Goal: Task Accomplishment & Management: Use online tool/utility

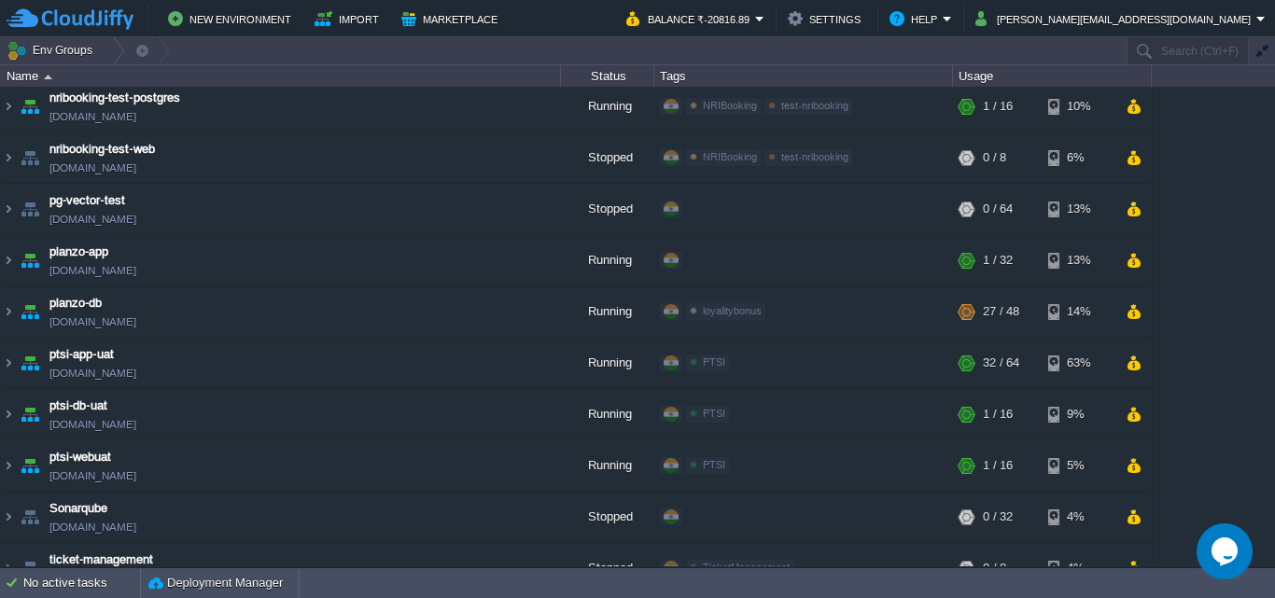
scroll to position [1280, 0]
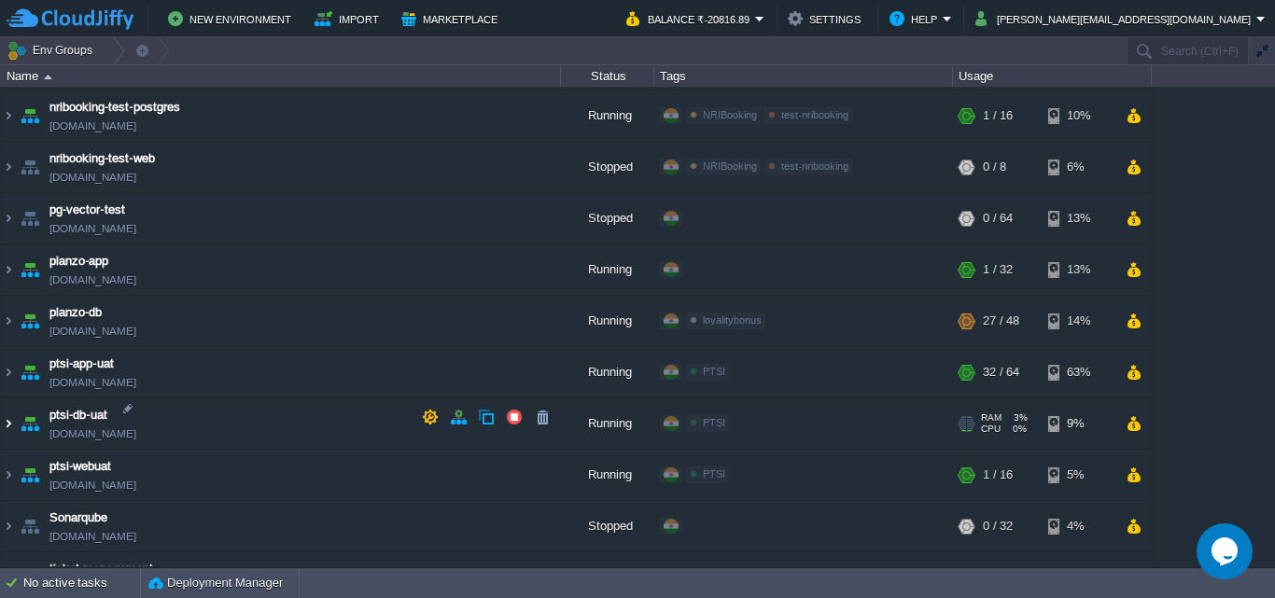
click at [11, 414] on img at bounding box center [8, 424] width 15 height 50
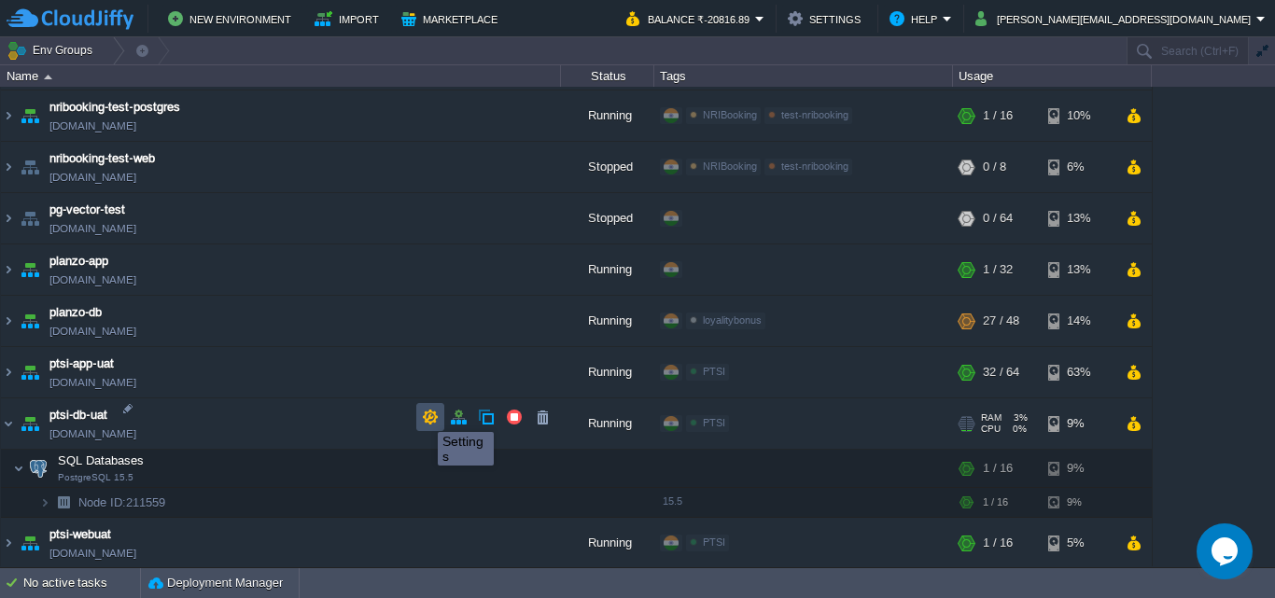
click at [424, 415] on button "button" at bounding box center [430, 417] width 17 height 17
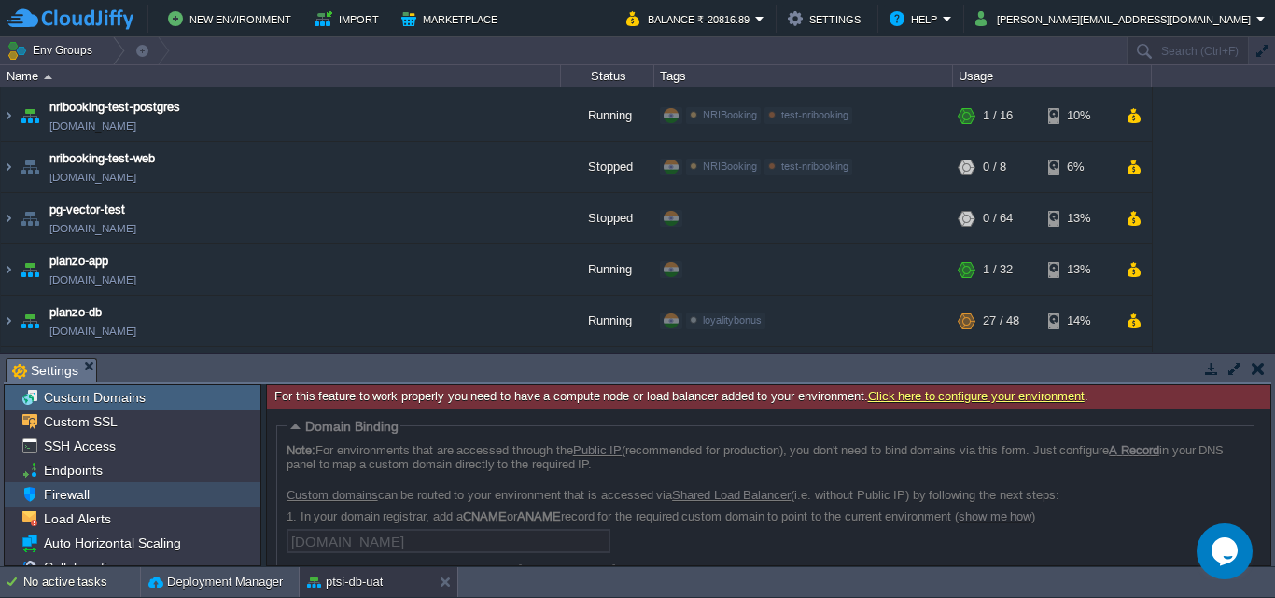
click at [68, 488] on span "Firewall" at bounding box center [66, 494] width 52 height 17
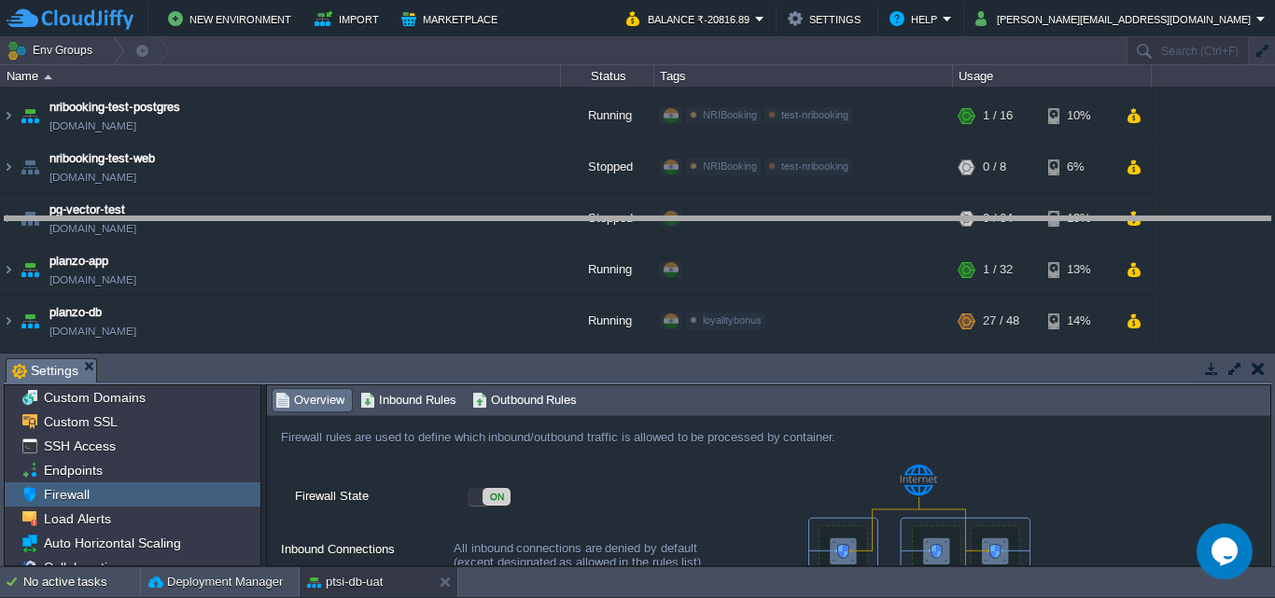
drag, startPoint x: 911, startPoint y: 363, endPoint x: 934, endPoint y: 221, distance: 143.8
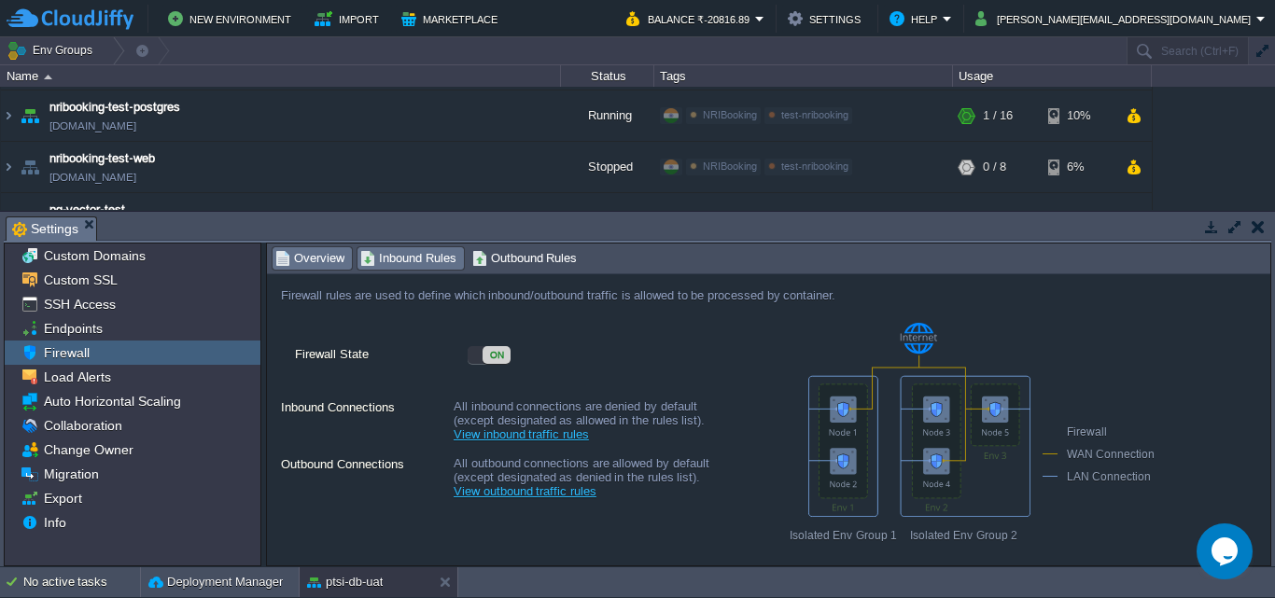
click at [433, 261] on span "Inbound Rules" at bounding box center [408, 258] width 96 height 21
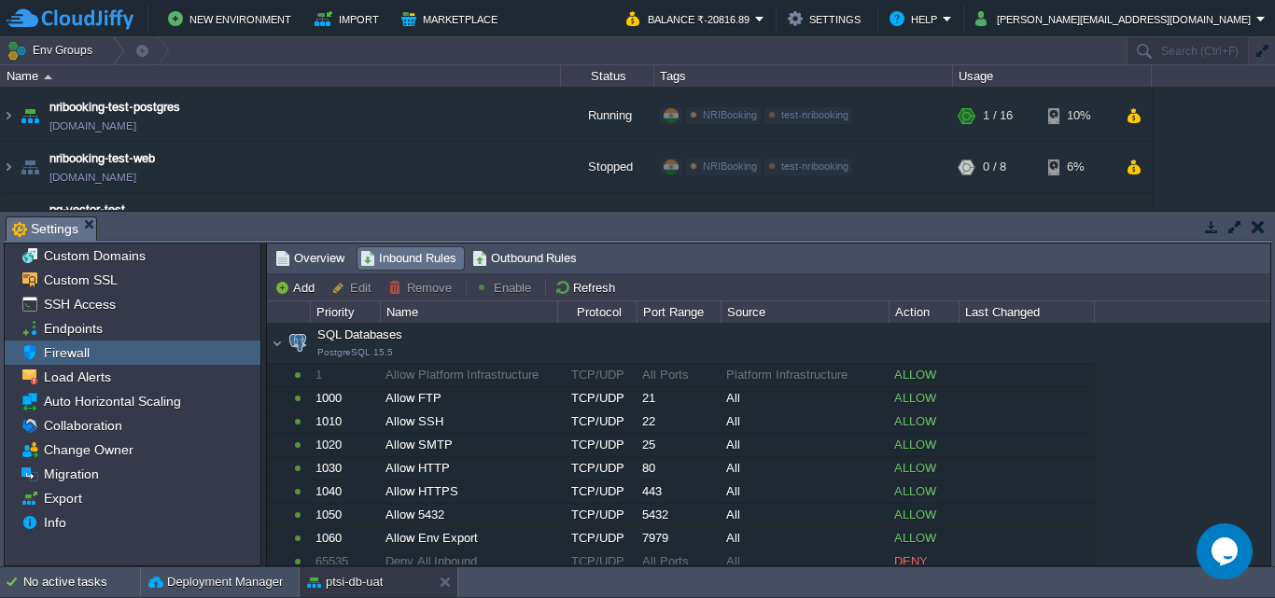
drag, startPoint x: 1274, startPoint y: 388, endPoint x: 1268, endPoint y: 453, distance: 64.6
click at [1268, 453] on div "Tasks Activity Log Archive Git / SVN Settings Custom Domains Custom SSL SSH Acc…" at bounding box center [637, 389] width 1275 height 355
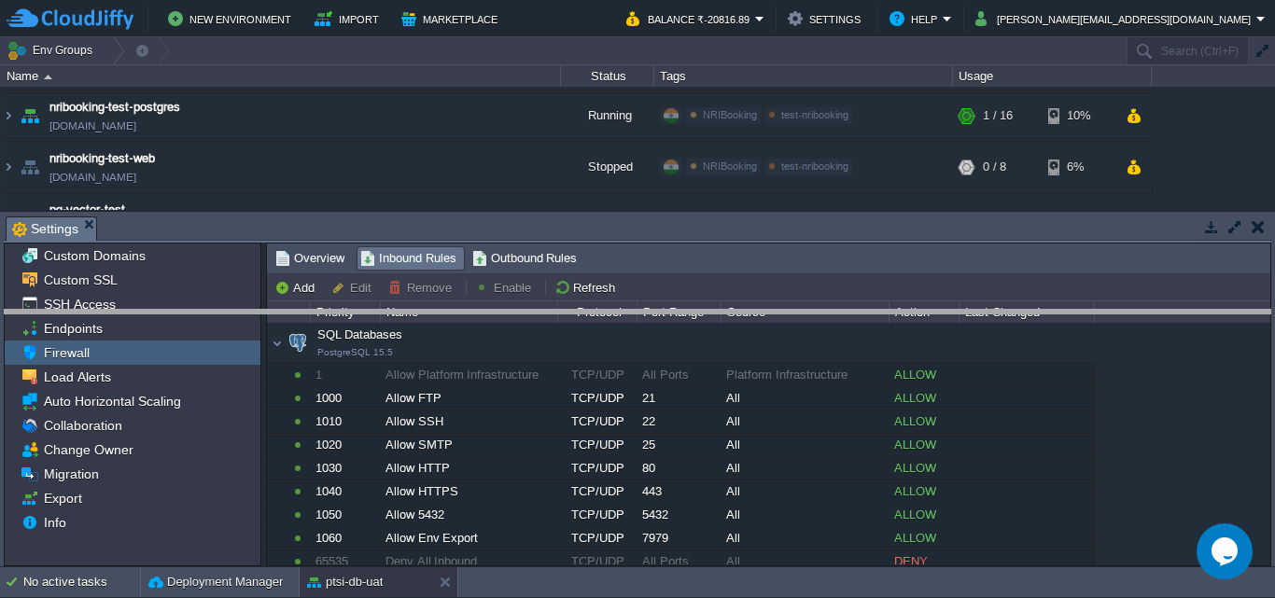
drag, startPoint x: 538, startPoint y: 230, endPoint x: 522, endPoint y: 325, distance: 96.5
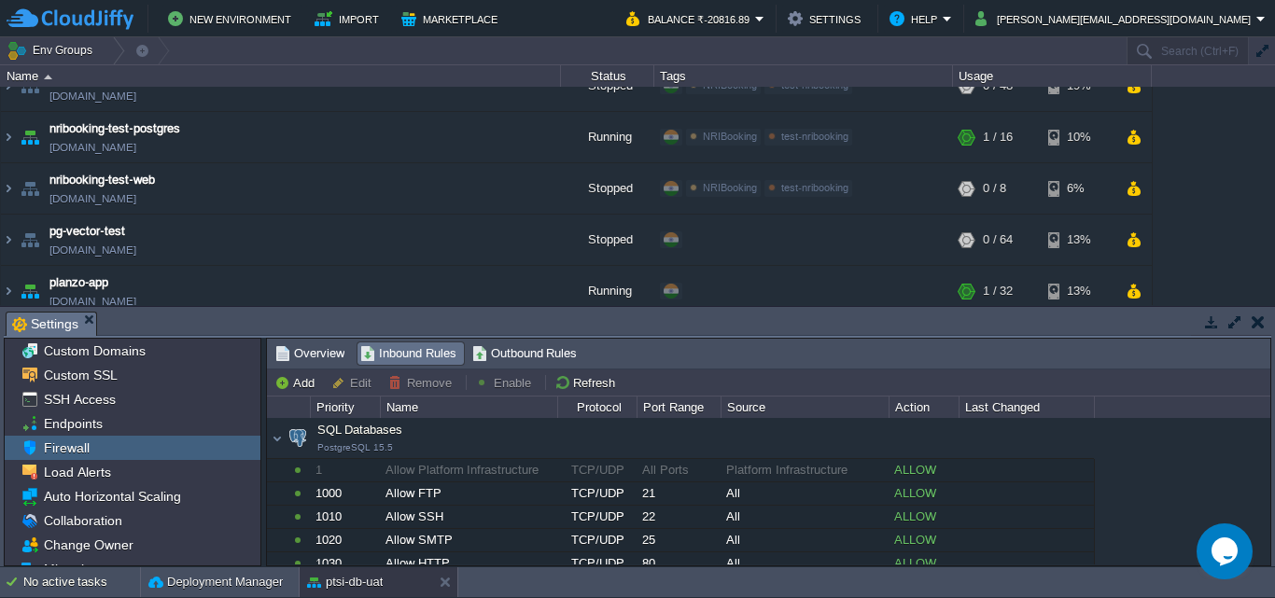
scroll to position [1243, 0]
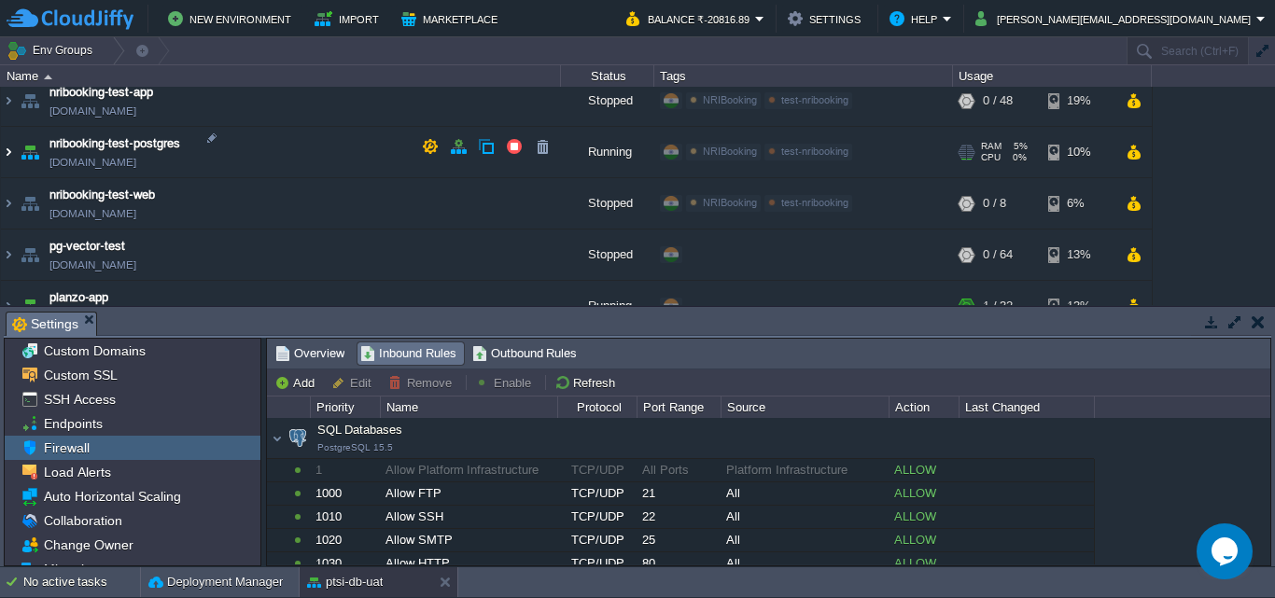
click at [14, 147] on img at bounding box center [8, 152] width 15 height 50
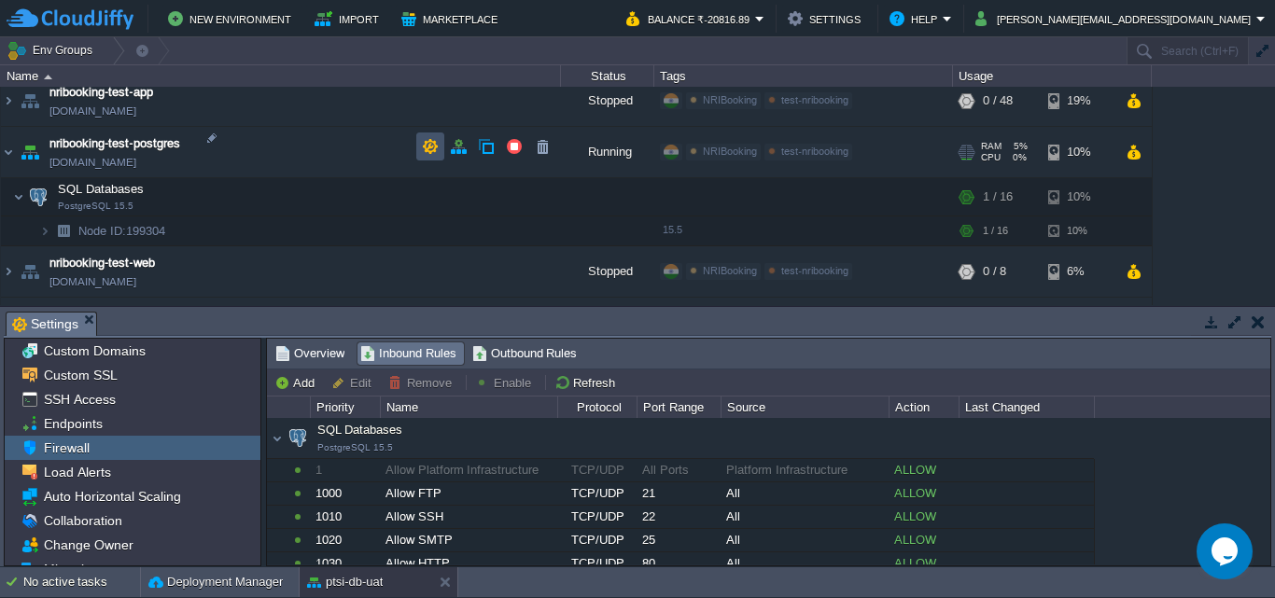
click at [424, 147] on button "button" at bounding box center [430, 146] width 17 height 17
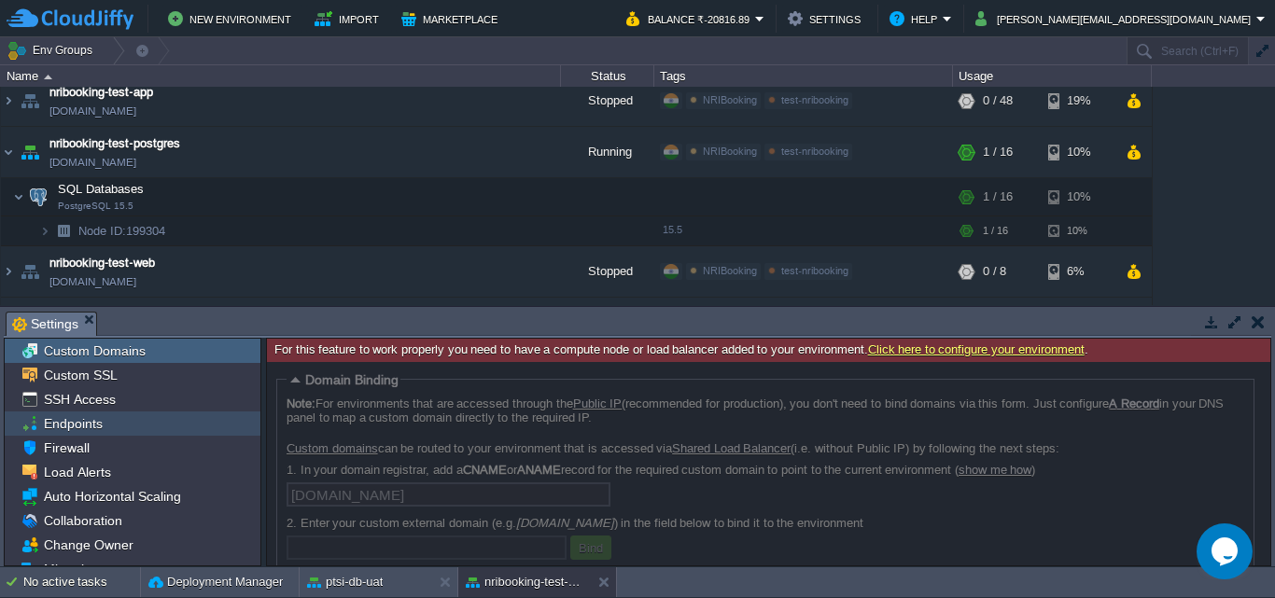
click at [95, 420] on span "Endpoints" at bounding box center [72, 423] width 65 height 17
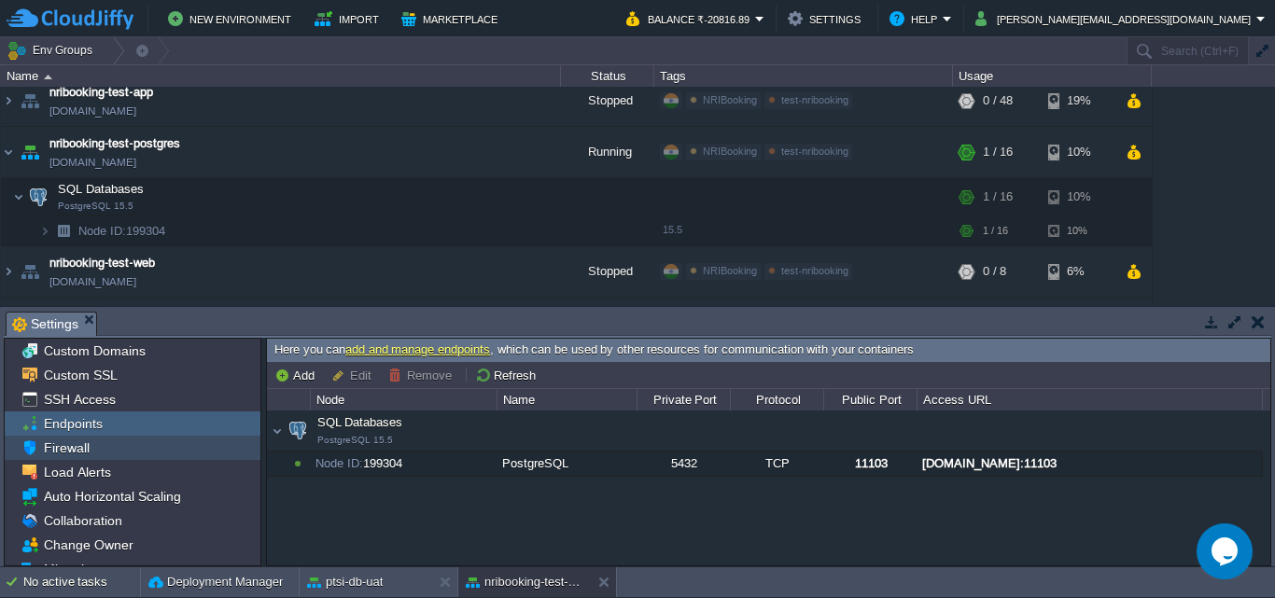
click at [89, 447] on span "Firewall" at bounding box center [66, 448] width 52 height 17
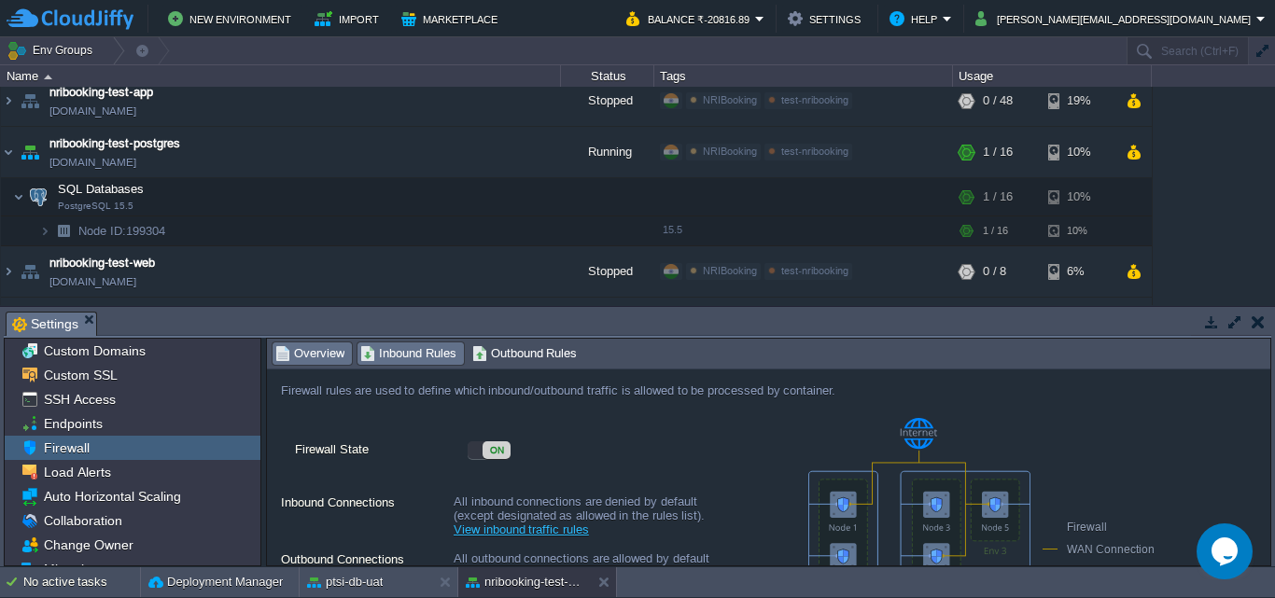
click at [401, 357] on span "Inbound Rules" at bounding box center [408, 353] width 96 height 21
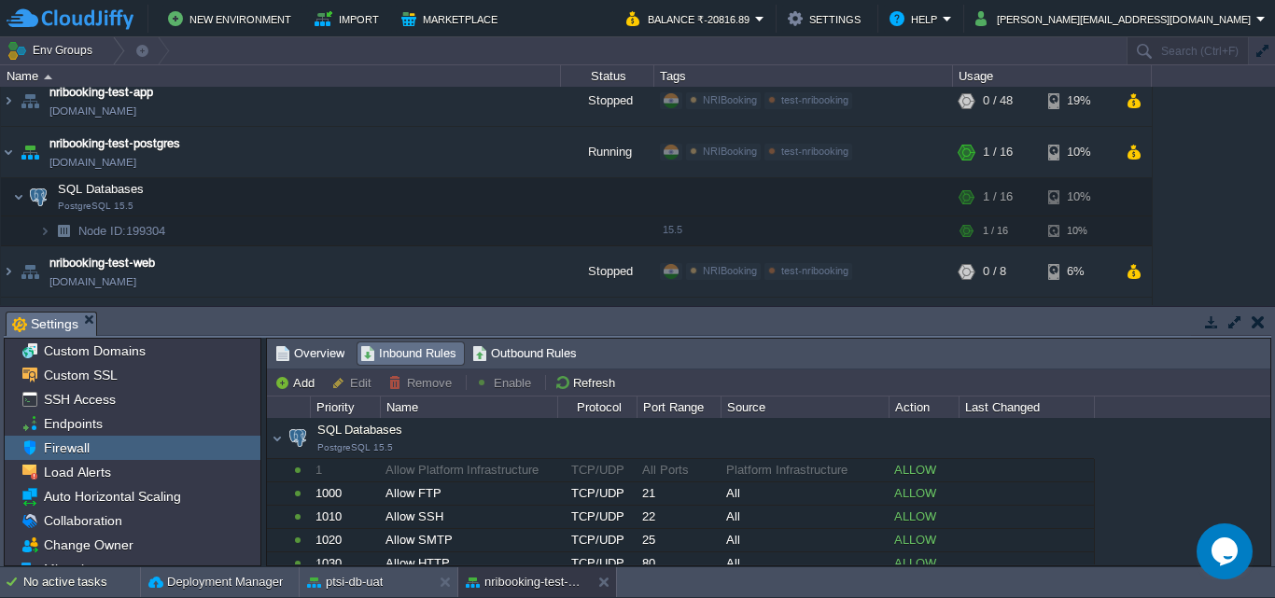
drag, startPoint x: 1263, startPoint y: 452, endPoint x: 1262, endPoint y: 497, distance: 44.8
click at [1262, 497] on div "SQL Databases PostgreSQL 15.5 SQL Databases PostgreSQL 15.5 1 Allow Platform In…" at bounding box center [768, 491] width 1003 height 147
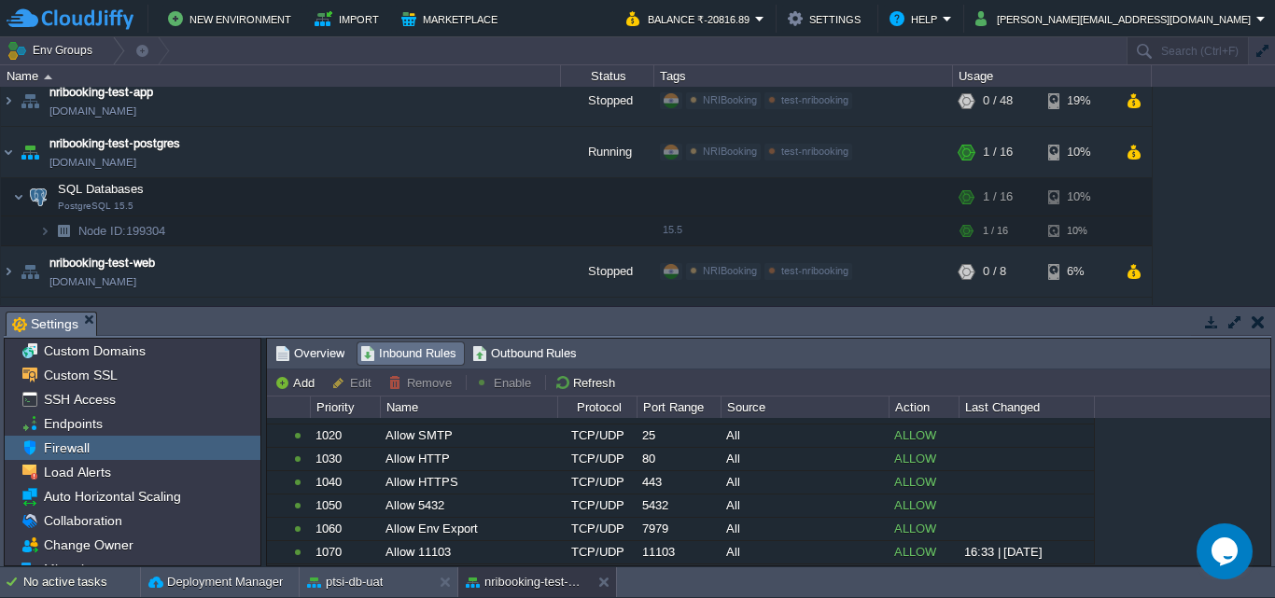
scroll to position [128, 0]
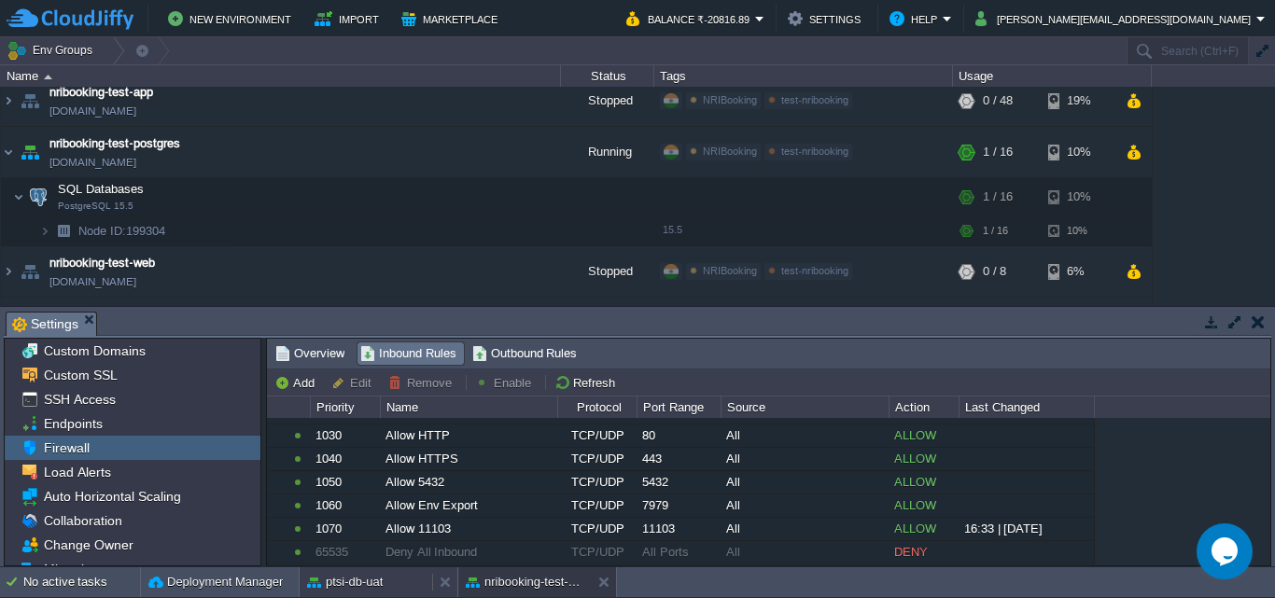
click at [373, 580] on button "ptsi-db-uat" at bounding box center [345, 582] width 76 height 19
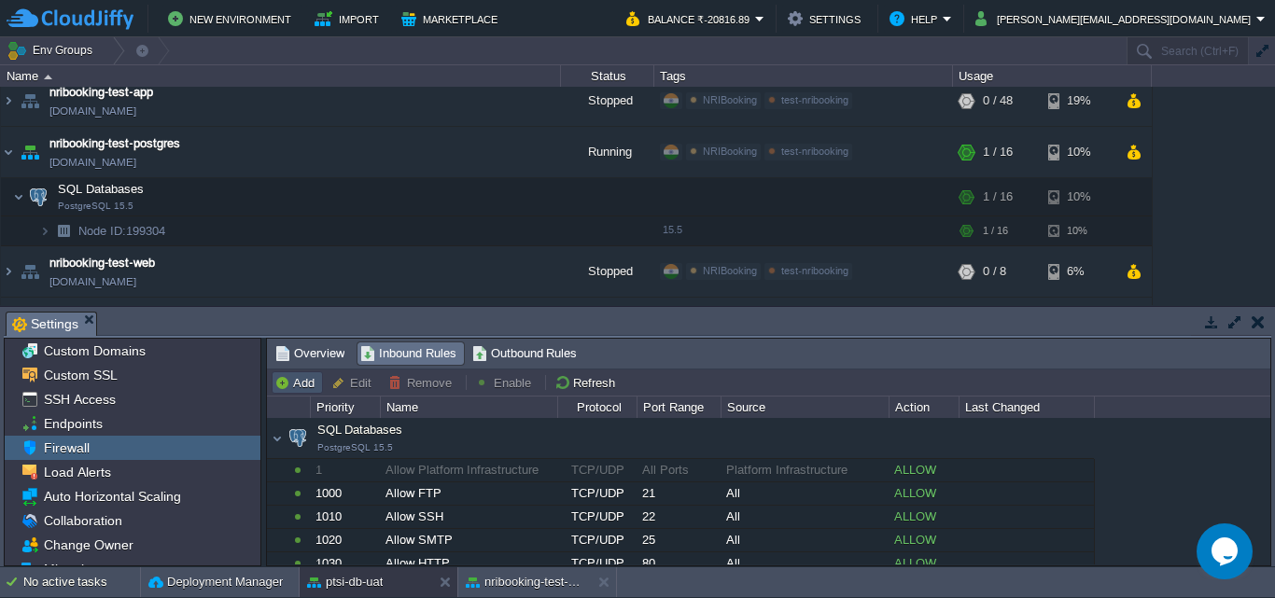
click at [299, 380] on button "Add" at bounding box center [297, 382] width 46 height 17
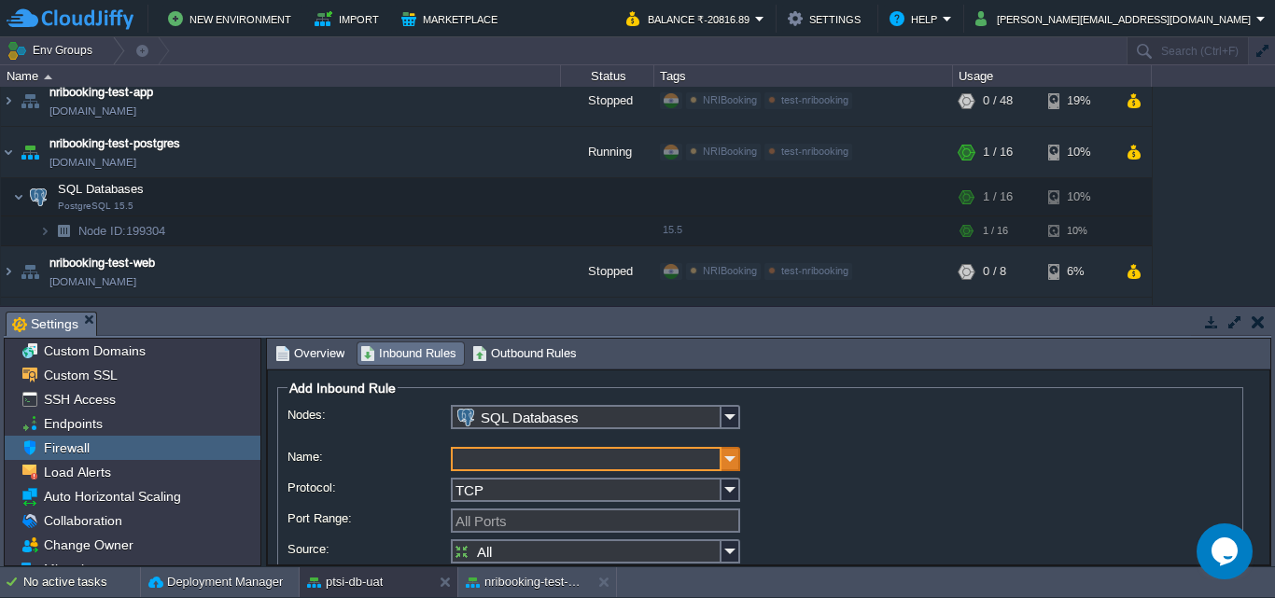
click at [729, 463] on img at bounding box center [731, 459] width 19 height 24
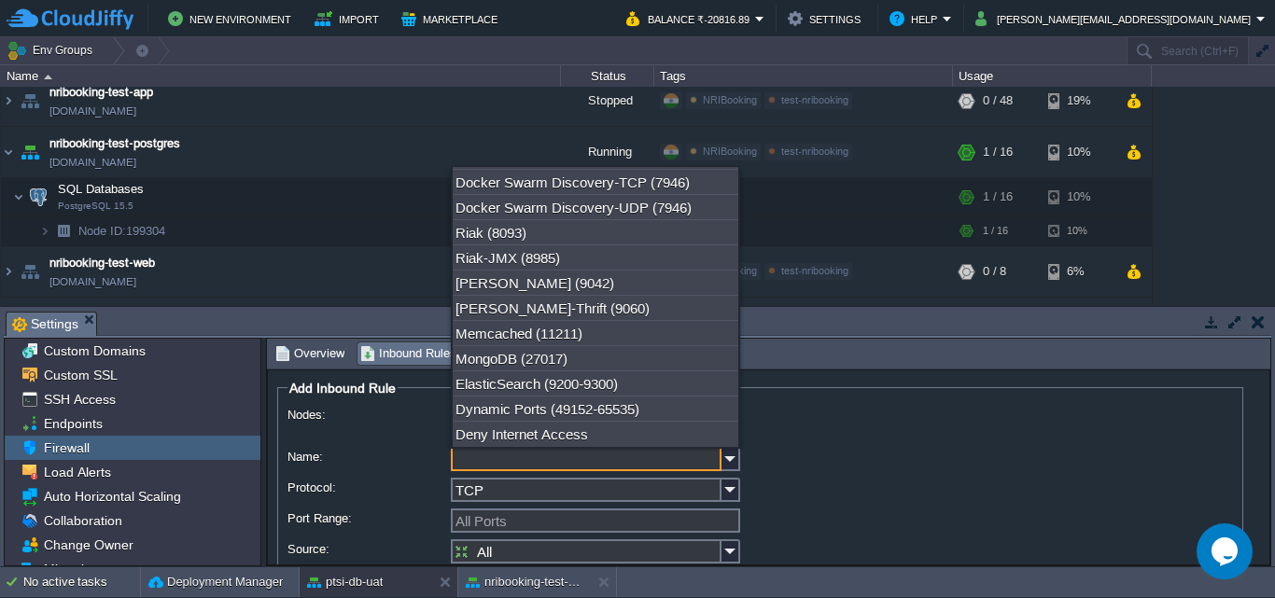
scroll to position [661, 0]
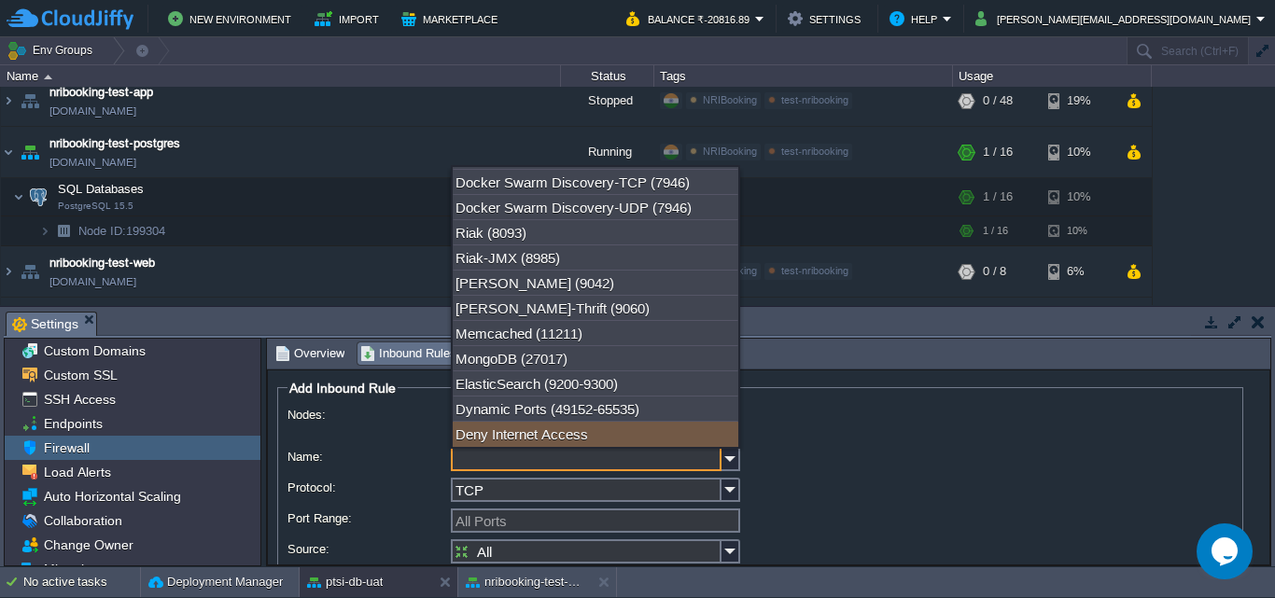
click at [554, 466] on input "Name:" at bounding box center [586, 459] width 271 height 24
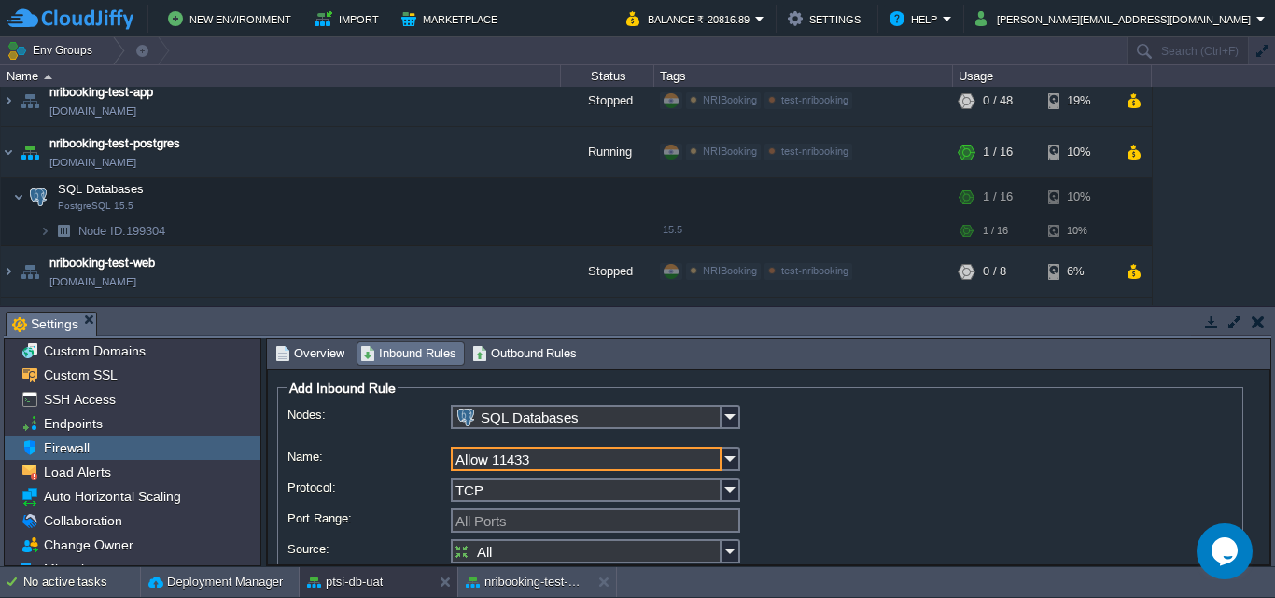
type input "Allow 11433"
click at [546, 518] on input "All Ports" at bounding box center [595, 521] width 289 height 24
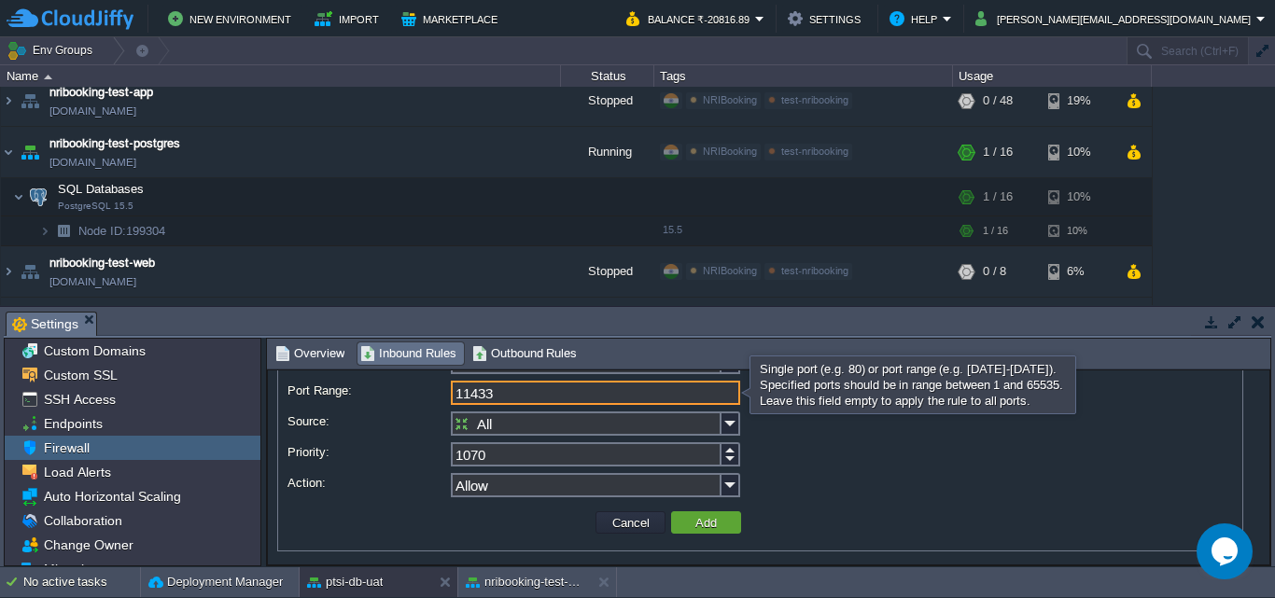
scroll to position [130, 0]
type input "11433"
click at [705, 520] on button "Add" at bounding box center [706, 520] width 33 height 17
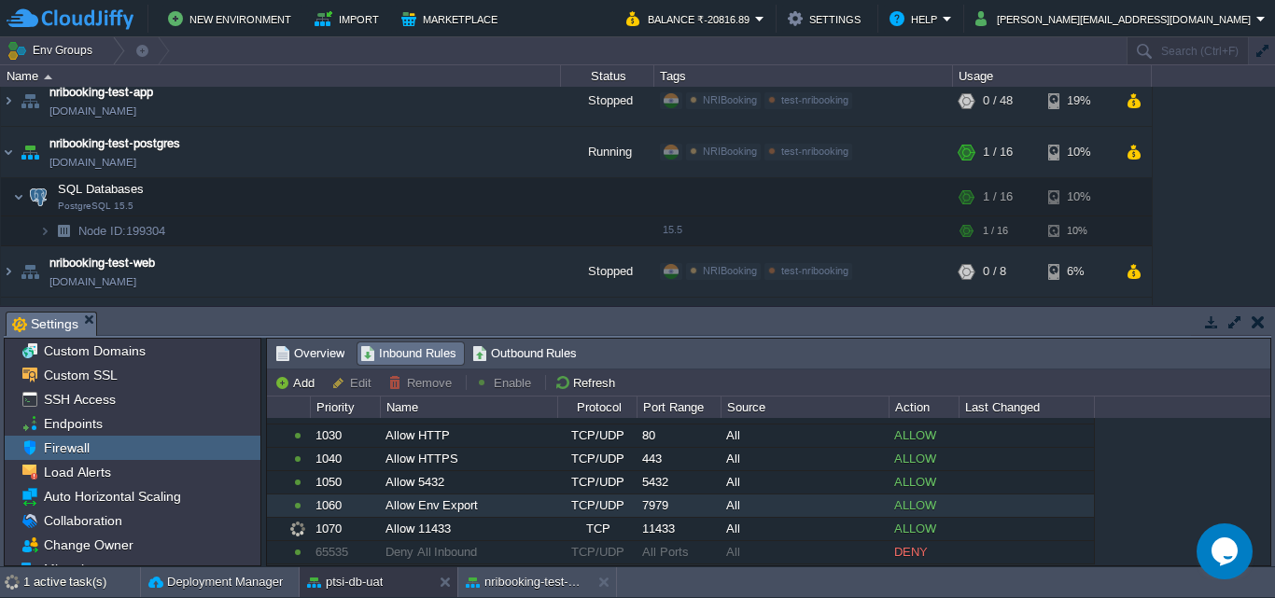
scroll to position [105, 0]
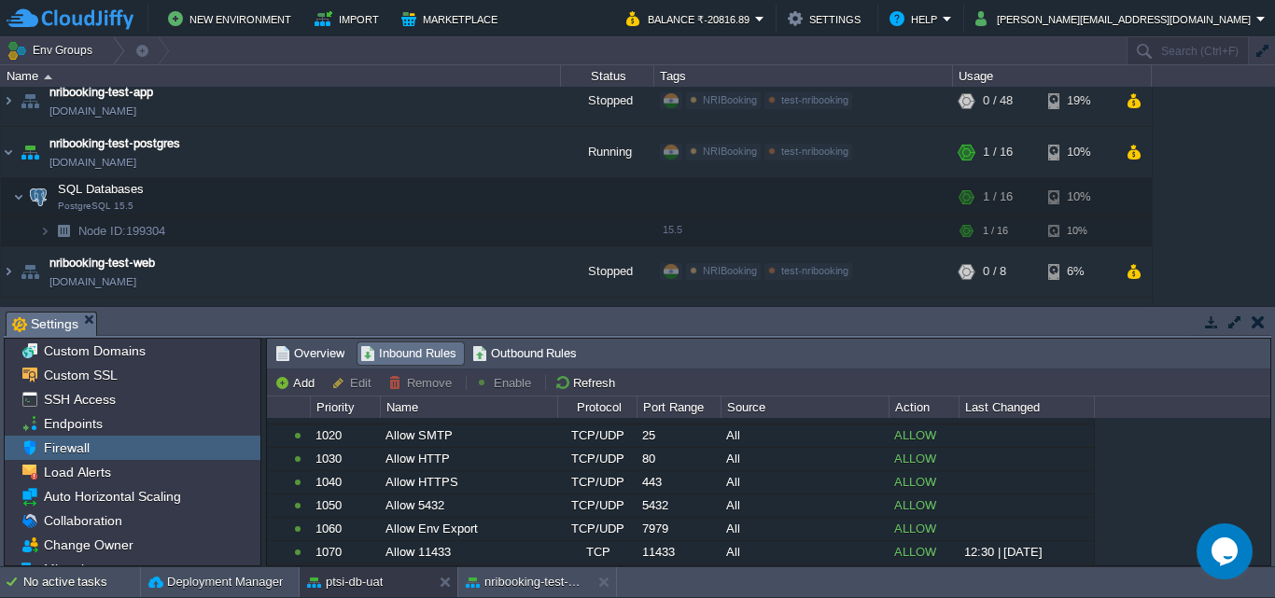
drag, startPoint x: 1271, startPoint y: 497, endPoint x: 1262, endPoint y: 537, distance: 41.2
click at [1262, 537] on div "Tasks Activity Log Archive Git / SVN Settings Settings Custom Domains Custom SS…" at bounding box center [637, 436] width 1275 height 259
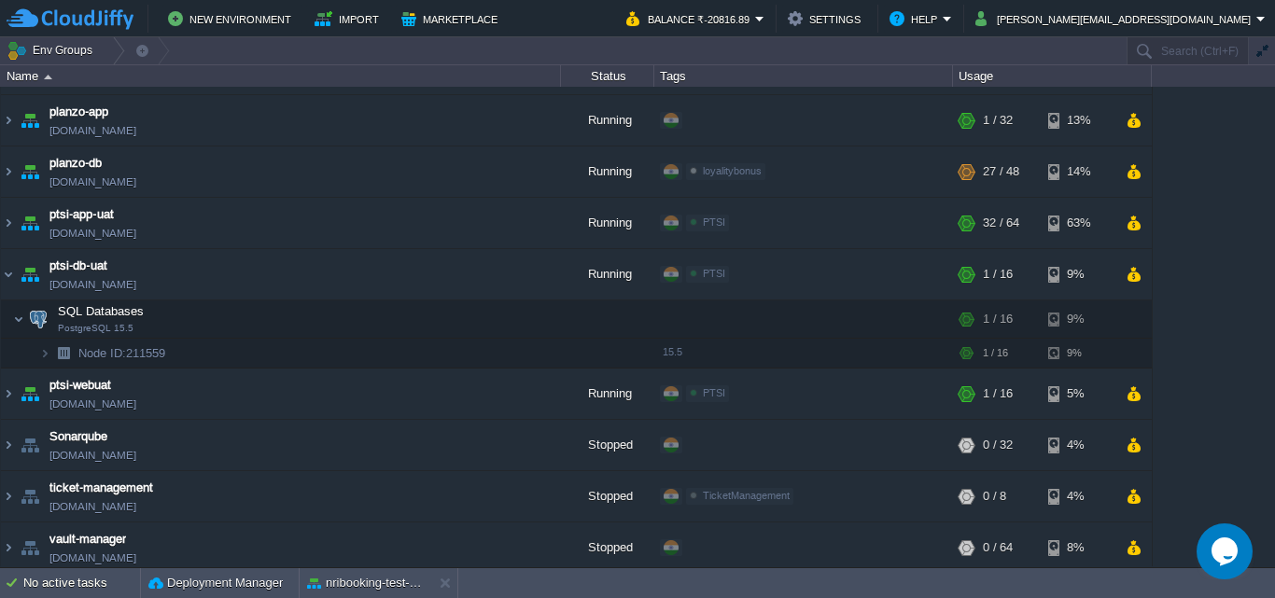
scroll to position [1494, 0]
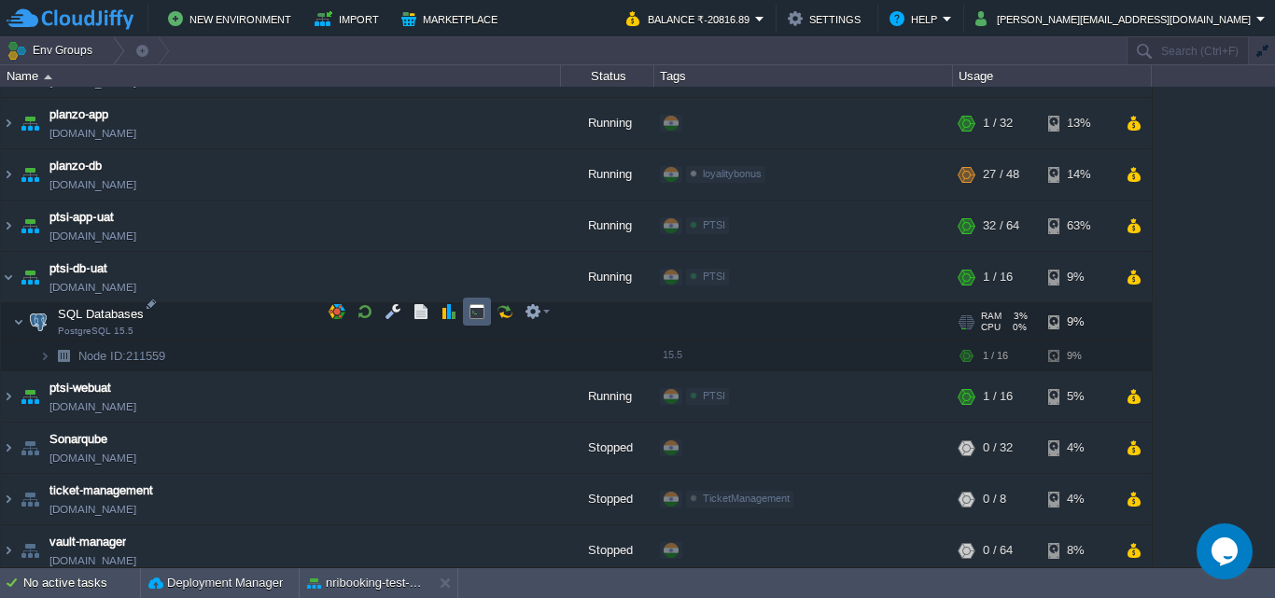
click at [469, 318] on button "button" at bounding box center [477, 311] width 17 height 17
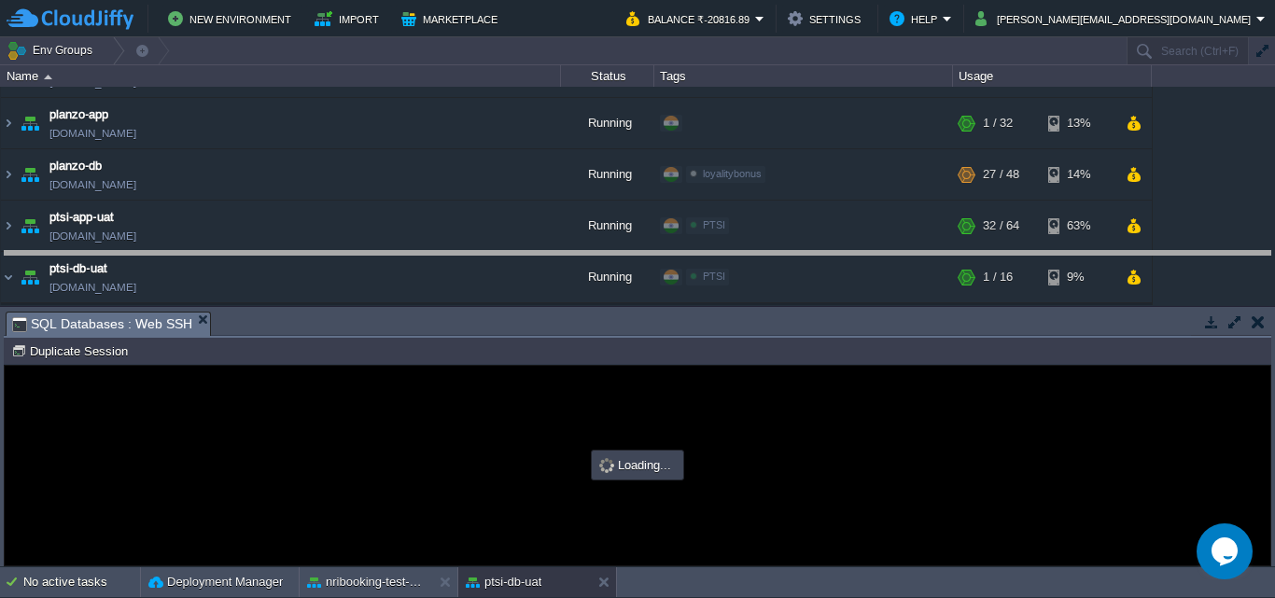
drag, startPoint x: 497, startPoint y: 327, endPoint x: 483, endPoint y: 248, distance: 79.6
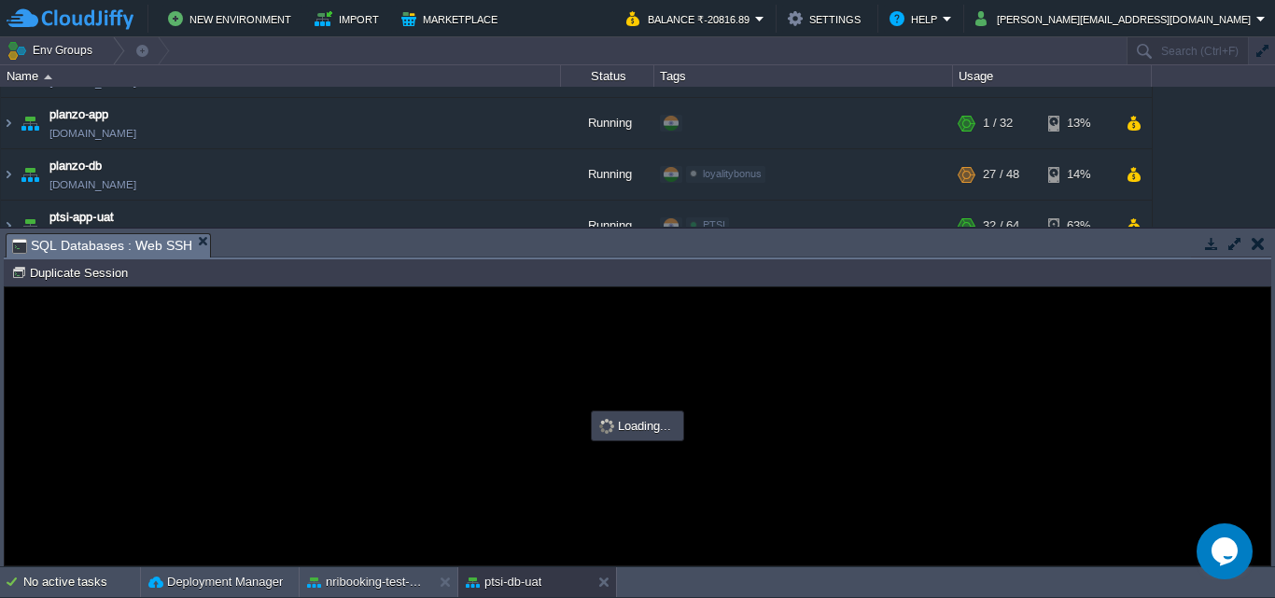
scroll to position [0, 0]
type input "#000000"
